Goal: Transaction & Acquisition: Download file/media

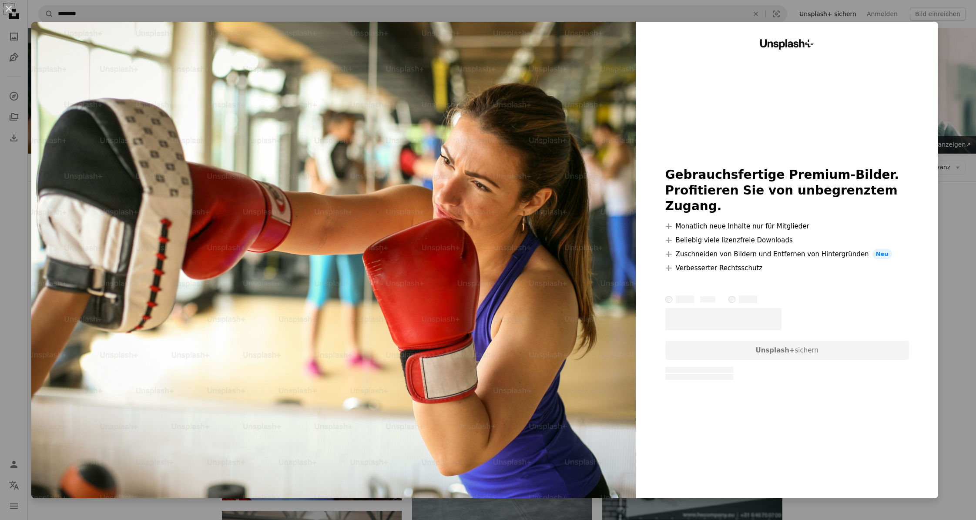
scroll to position [3769, 0]
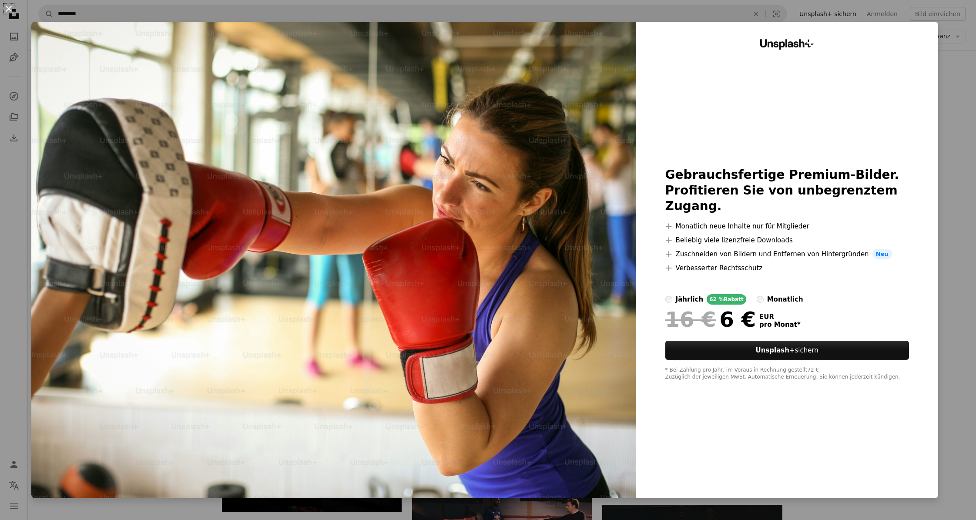
click at [8, 7] on button "An X shape" at bounding box center [8, 8] width 10 height 10
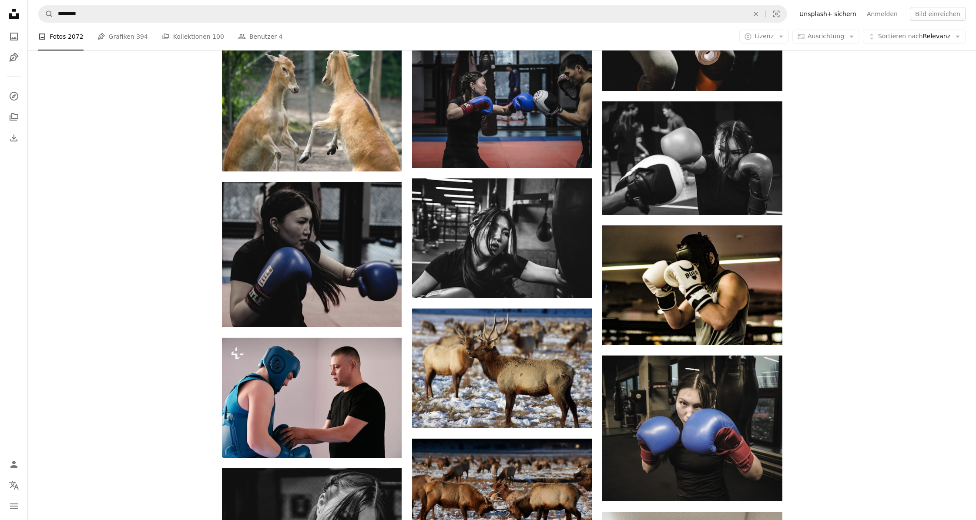
scroll to position [2250, 0]
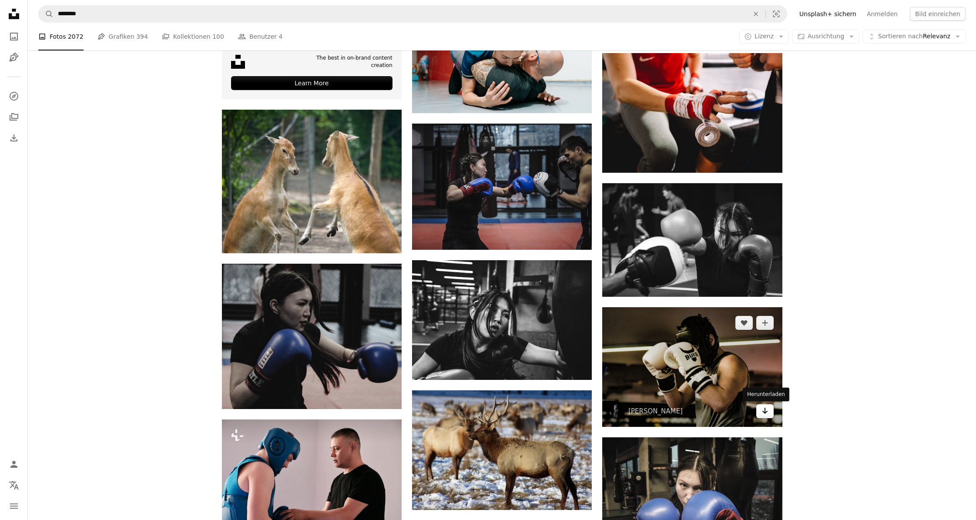
click at [768, 412] on link "Arrow pointing down" at bounding box center [764, 411] width 17 height 14
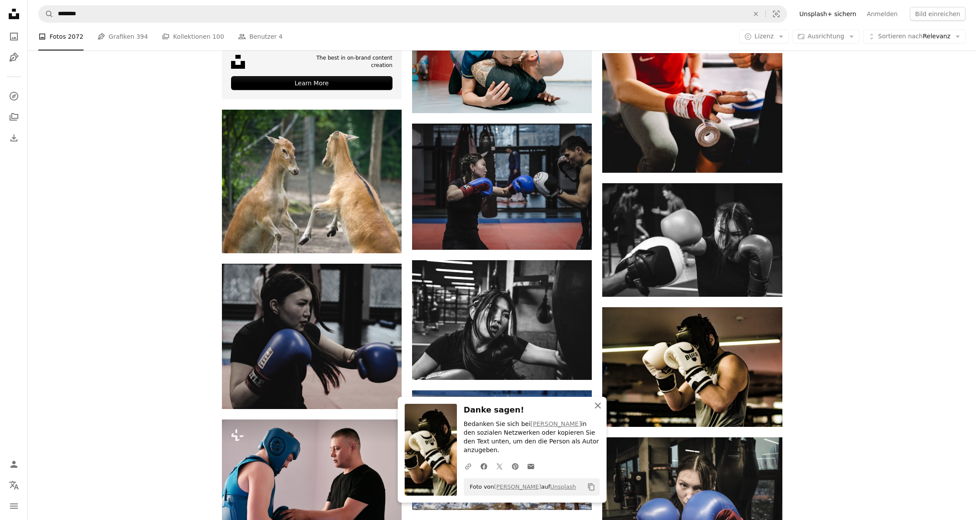
click at [598, 411] on icon "An X shape" at bounding box center [598, 405] width 10 height 10
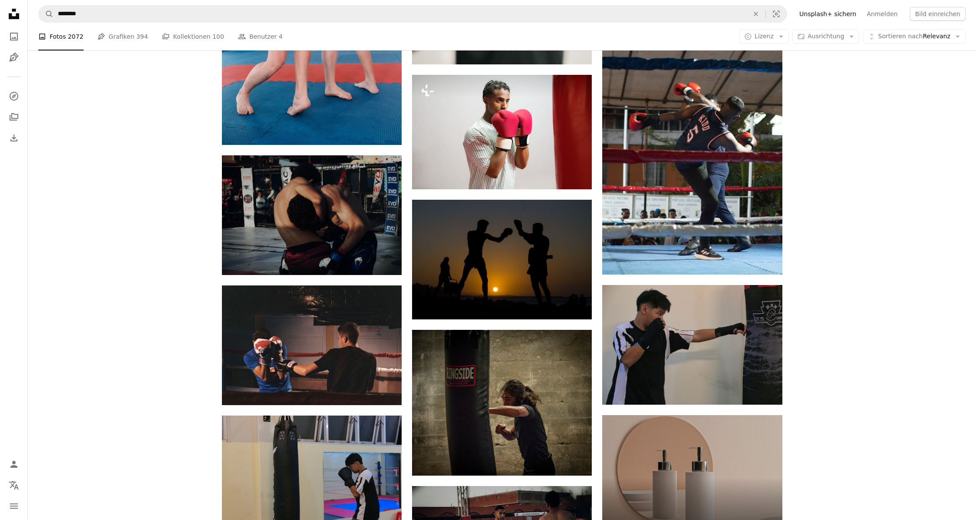
scroll to position [3520, 0]
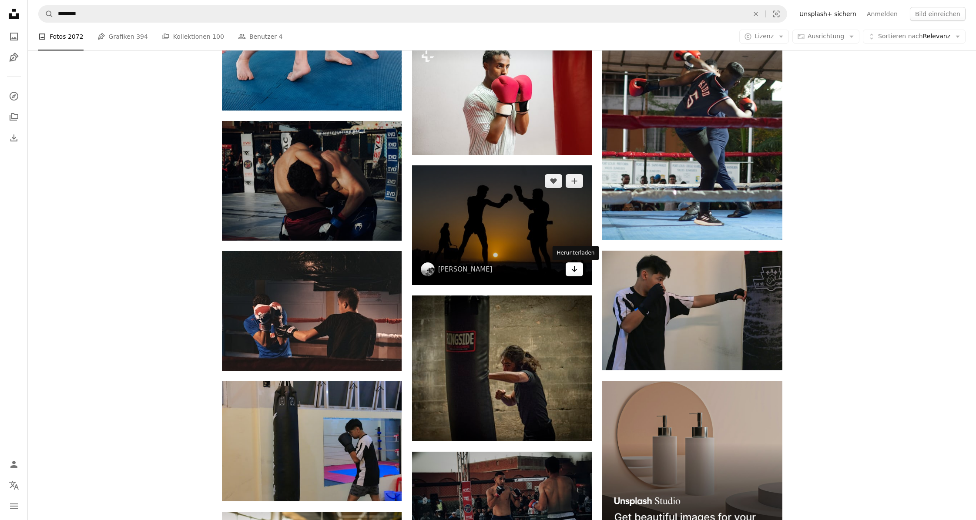
click at [577, 272] on icon "Arrow pointing down" at bounding box center [574, 269] width 7 height 10
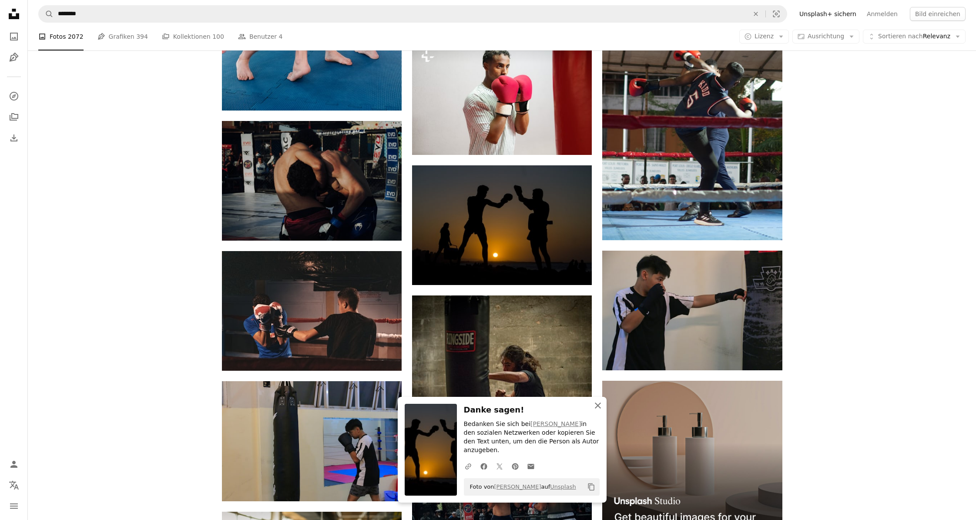
click at [594, 411] on icon "An X shape" at bounding box center [598, 405] width 10 height 10
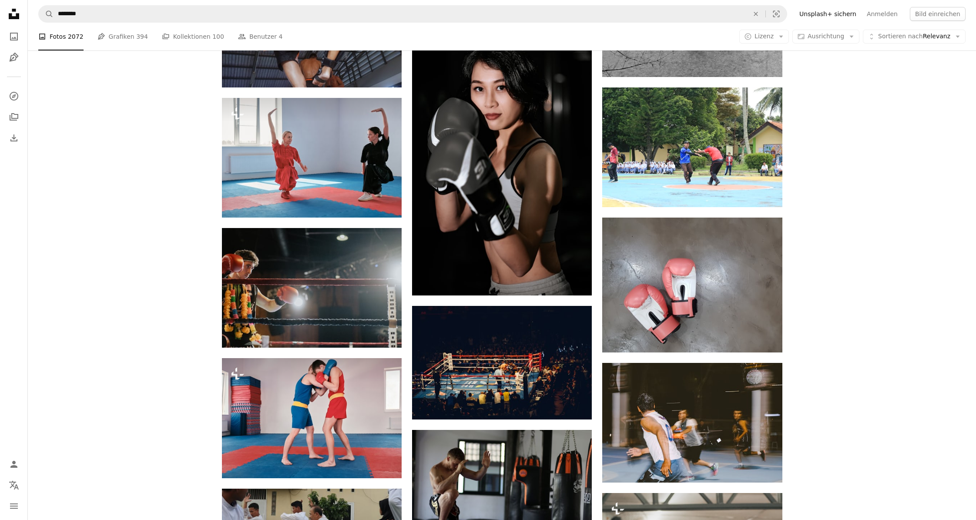
scroll to position [4758, 0]
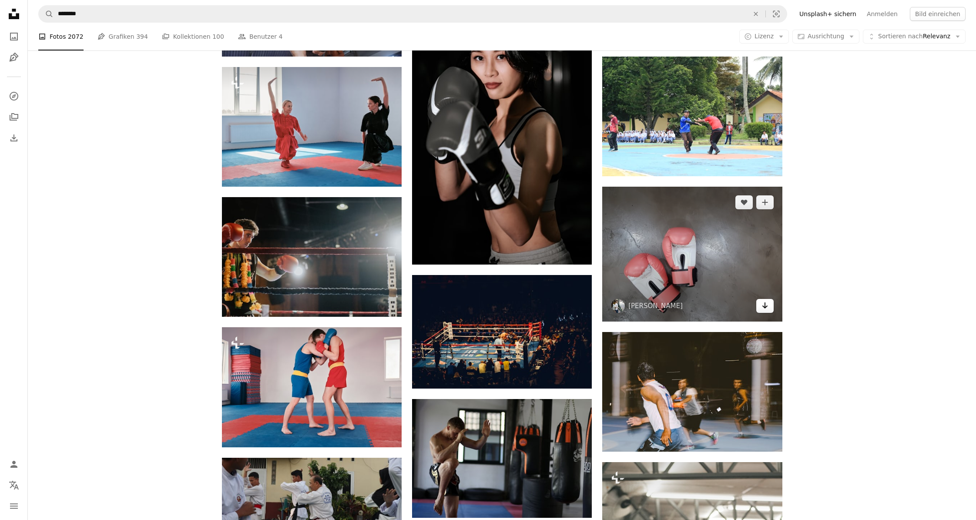
click at [767, 311] on icon "Arrow pointing down" at bounding box center [765, 305] width 7 height 10
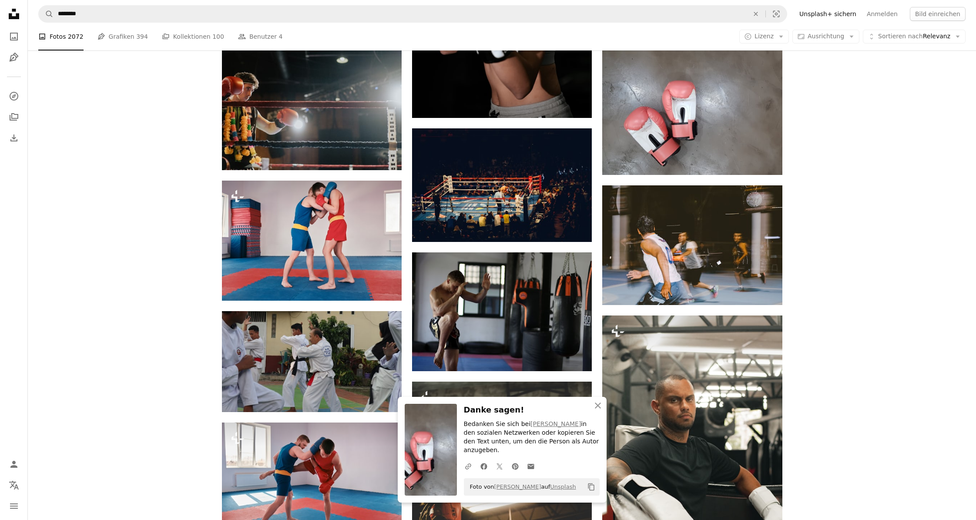
scroll to position [4934, 0]
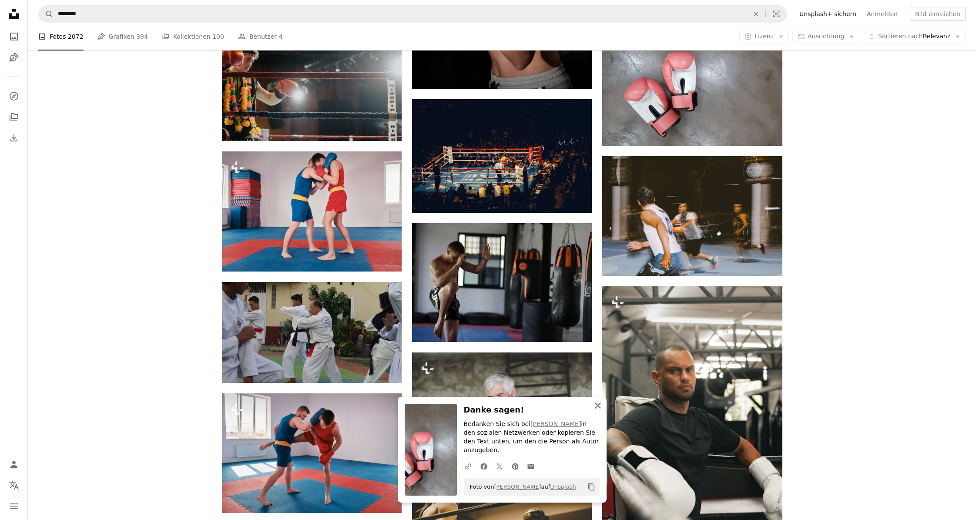
click at [598, 411] on icon "An X shape" at bounding box center [598, 405] width 10 height 10
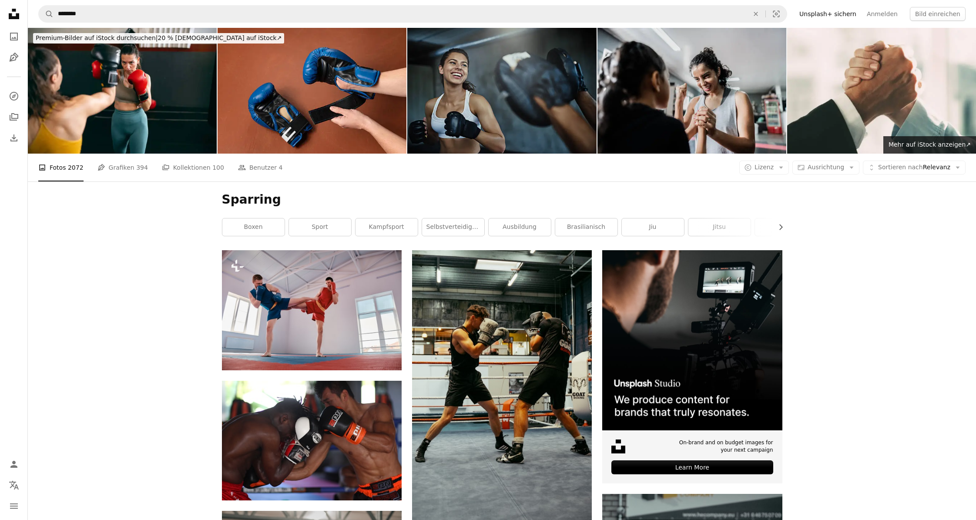
scroll to position [0, 0]
